Goal: Task Accomplishment & Management: Manage account settings

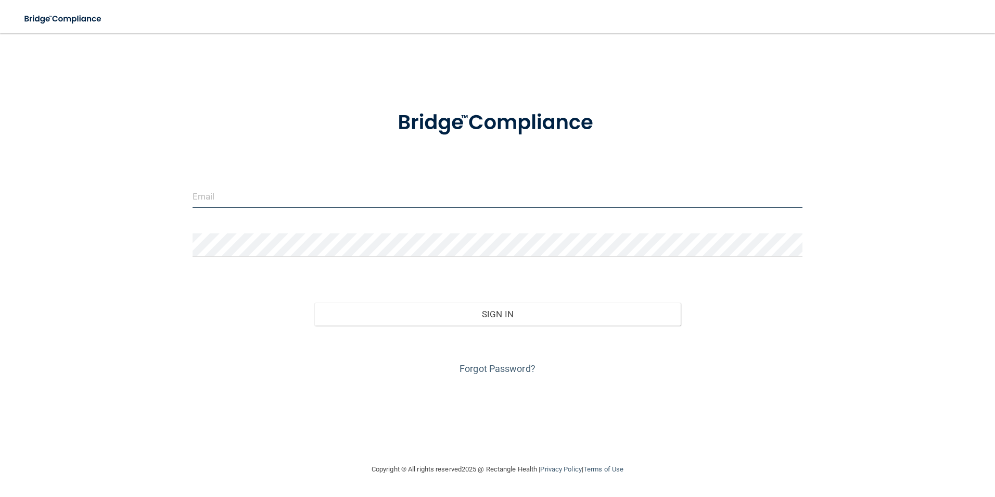
click at [287, 195] on input "email" at bounding box center [498, 195] width 611 height 23
type input "j"
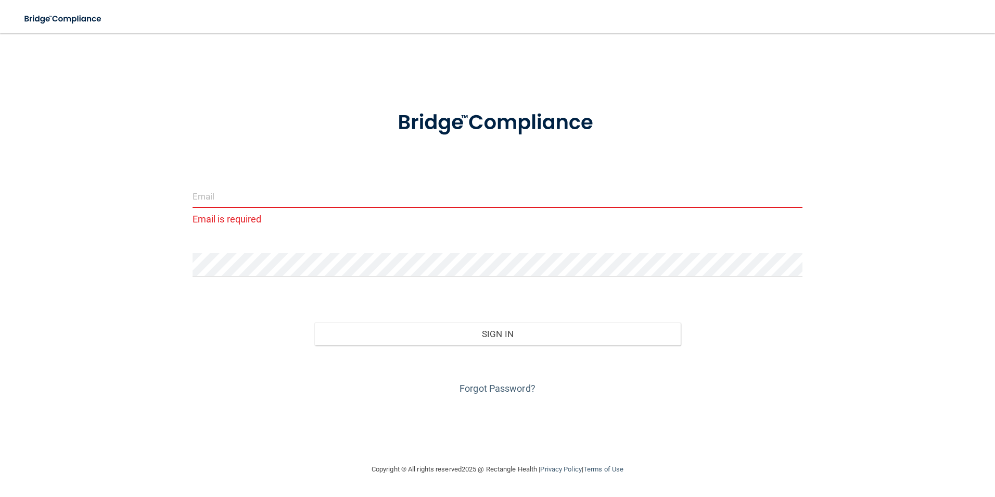
click at [214, 203] on input "email" at bounding box center [498, 195] width 611 height 23
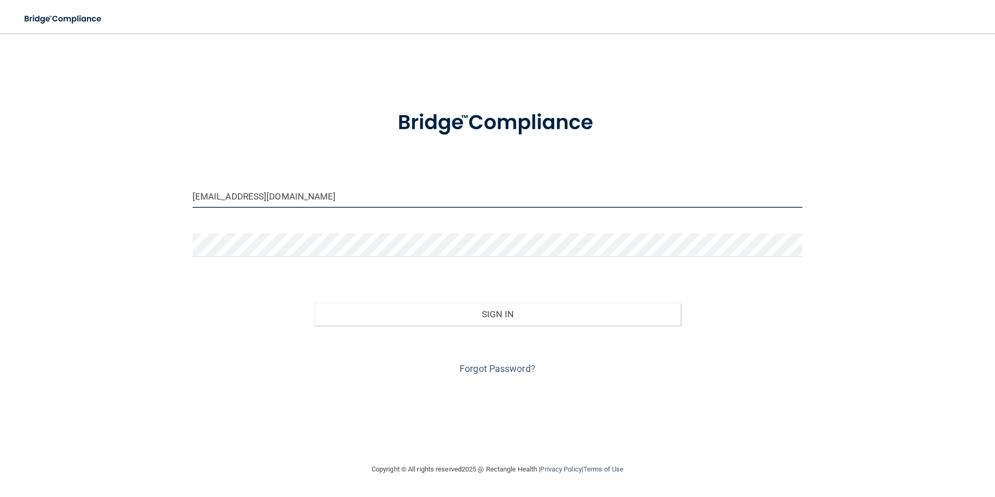
type input "[EMAIL_ADDRESS][DOMAIN_NAME]"
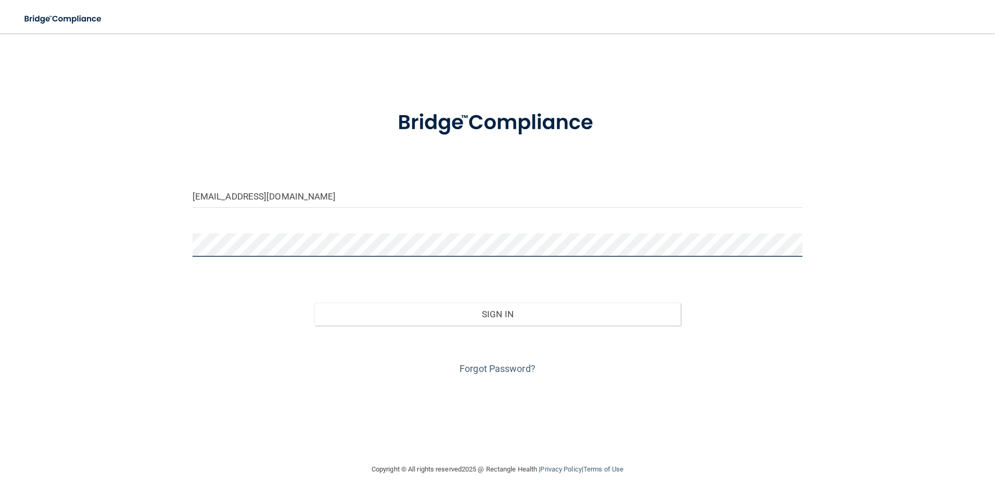
click at [314, 302] on button "Sign In" at bounding box center [497, 313] width 366 height 23
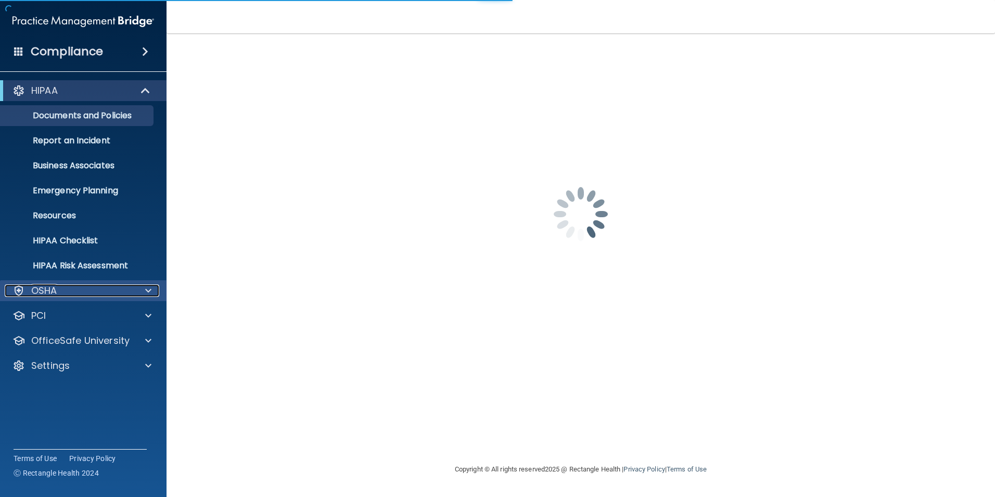
click at [40, 286] on p "OSHA" at bounding box center [44, 290] width 26 height 12
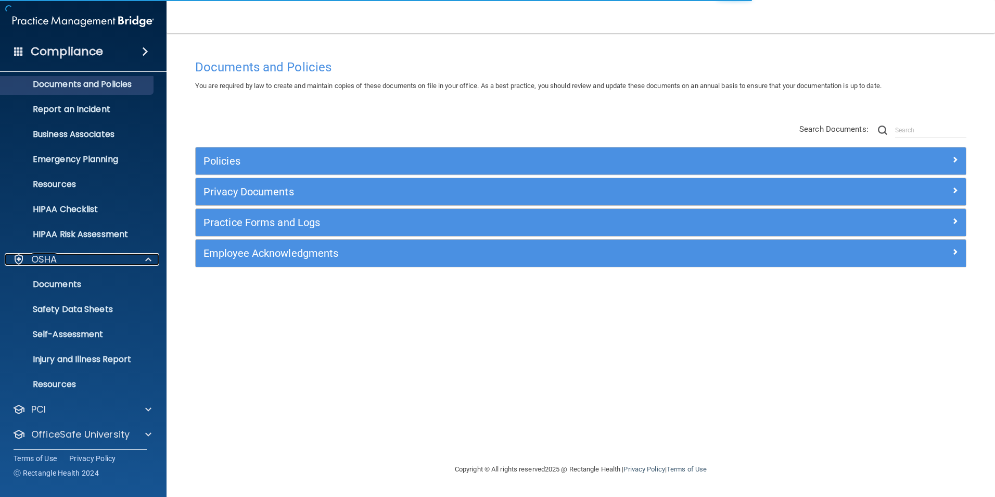
scroll to position [60, 0]
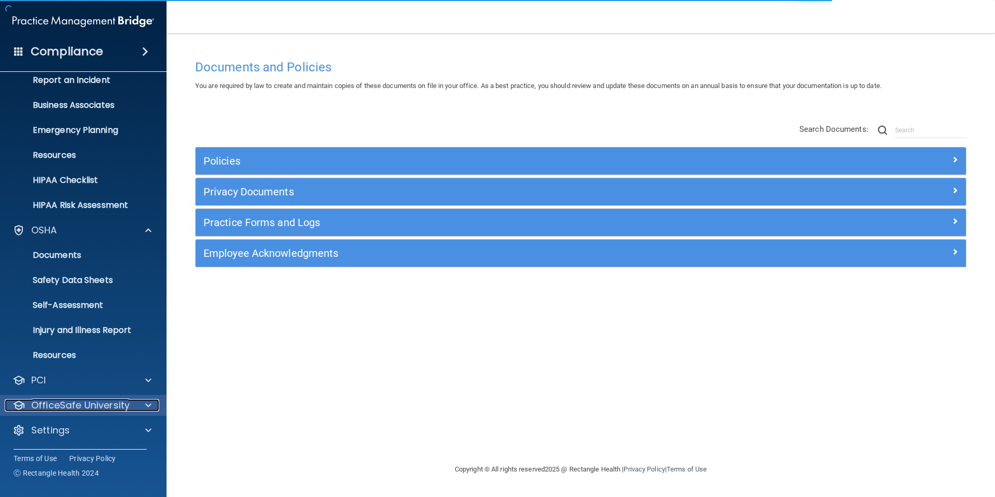
click at [67, 399] on p "OfficeSafe University" at bounding box center [80, 405] width 98 height 12
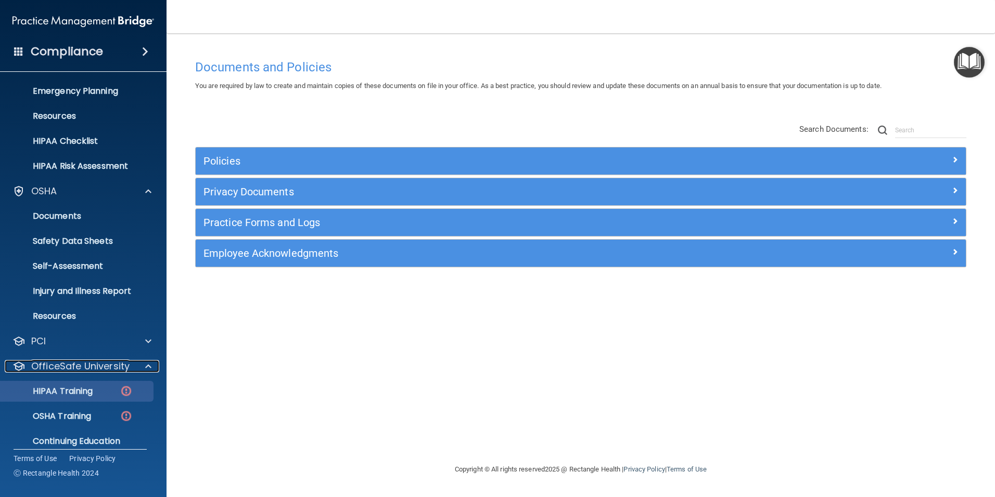
scroll to position [135, 0]
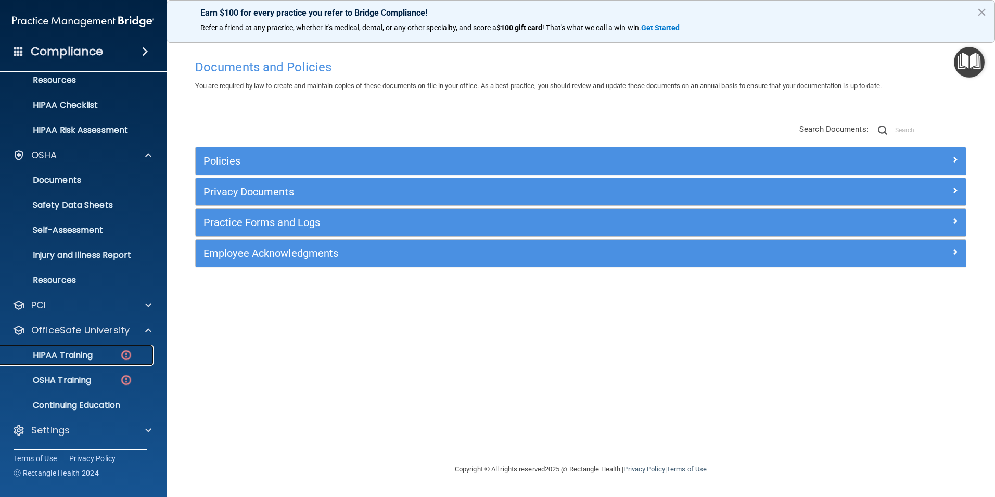
click at [71, 358] on p "HIPAA Training" at bounding box center [50, 355] width 86 height 10
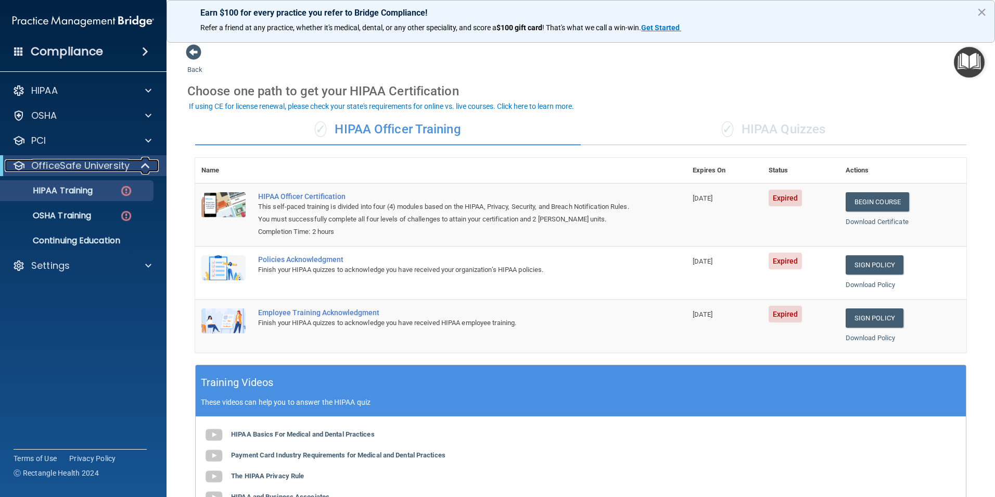
click at [62, 165] on p "OfficeSafe University" at bounding box center [80, 165] width 98 height 12
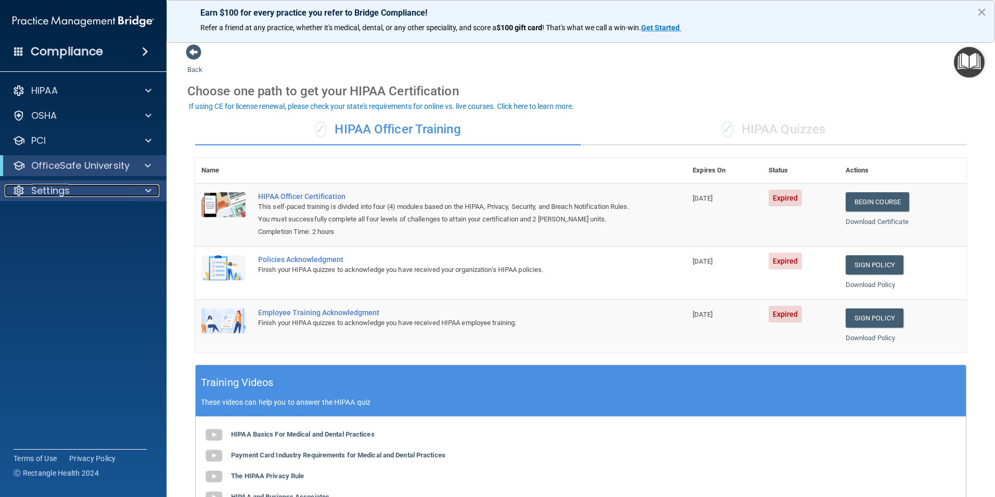
click at [78, 195] on div "Settings" at bounding box center [69, 190] width 129 height 12
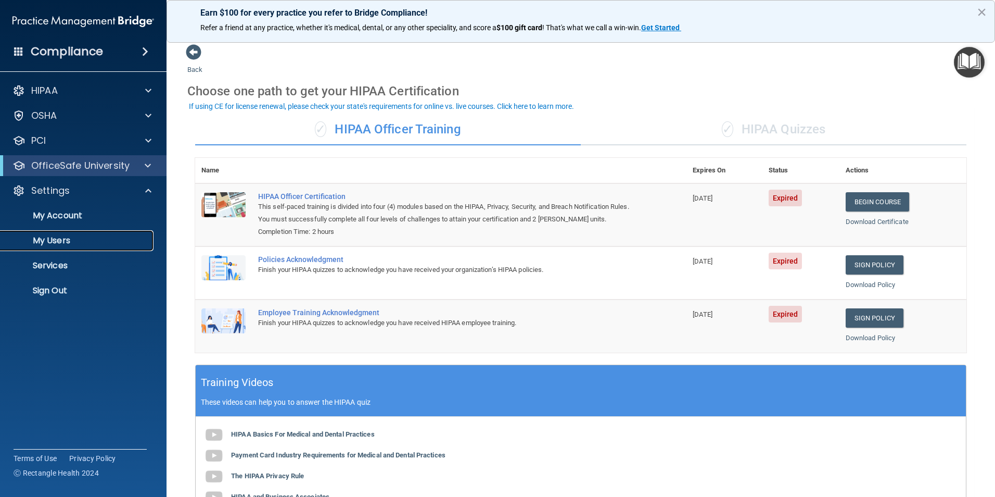
click at [37, 242] on p "My Users" at bounding box center [78, 240] width 142 height 10
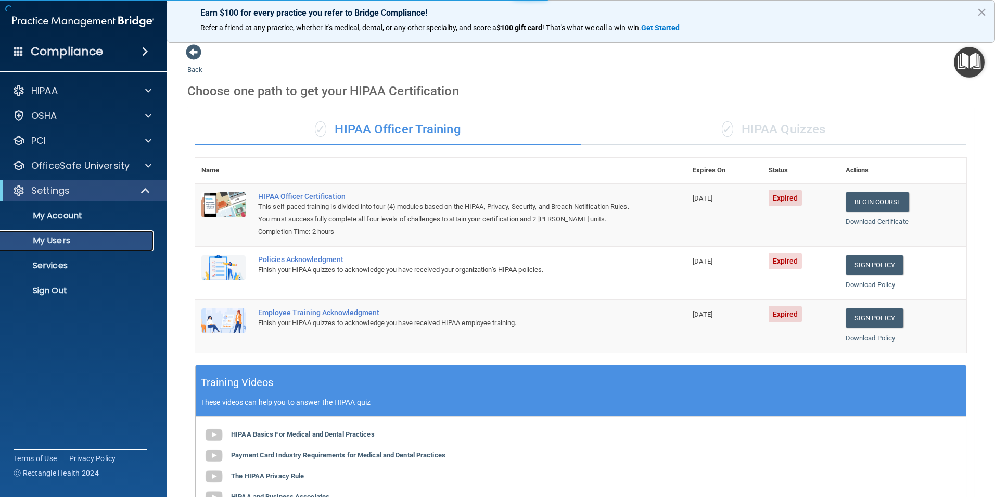
select select "20"
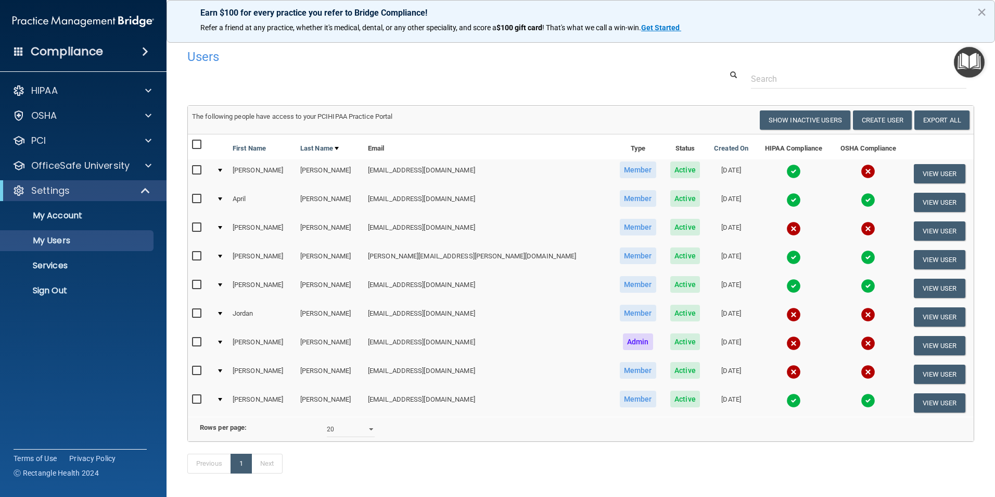
click at [222, 228] on div at bounding box center [220, 227] width 4 height 3
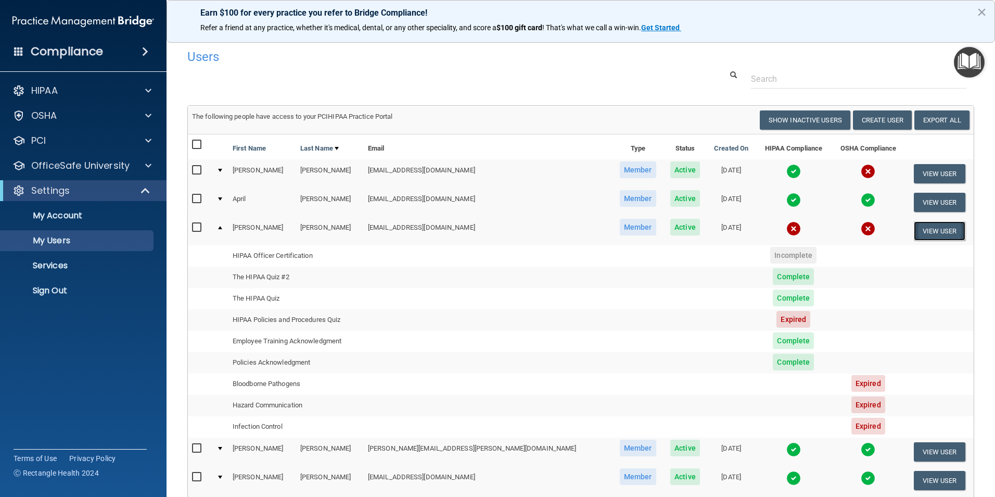
click at [924, 228] on button "View User" at bounding box center [940, 230] width 52 height 19
